Goal: Check status

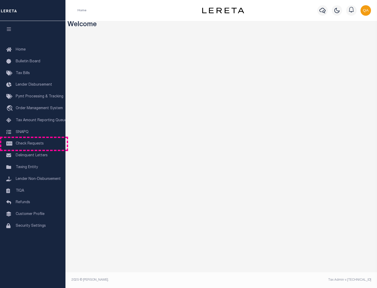
click at [33, 144] on span "Check Requests" at bounding box center [30, 144] width 28 height 4
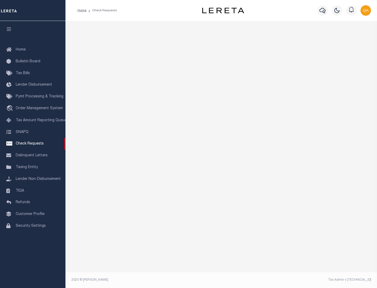
select select "50"
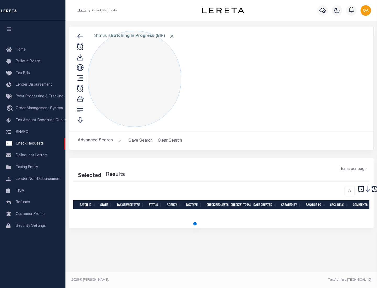
select select "50"
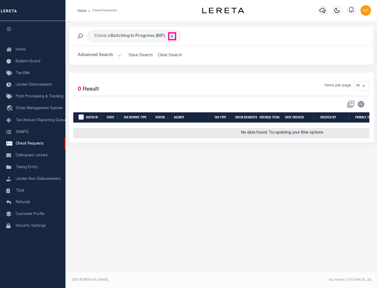
click at [172, 36] on span "Click to Remove" at bounding box center [171, 35] width 5 height 5
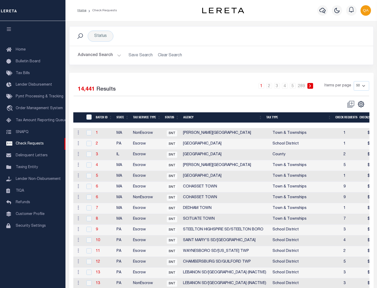
scroll to position [252, 0]
